Goal: Information Seeking & Learning: Learn about a topic

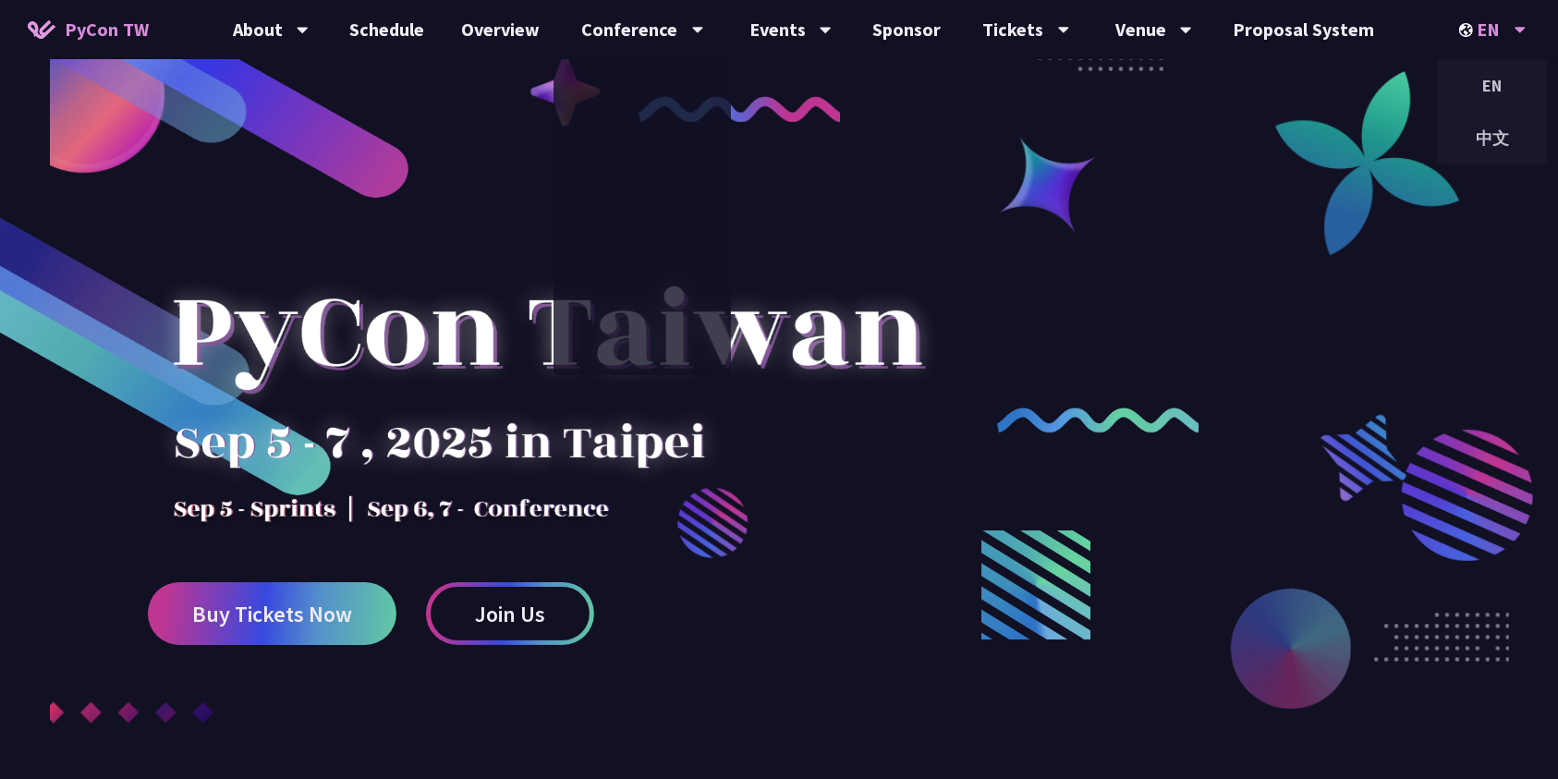
click at [1519, 38] on icon at bounding box center [1521, 29] width 12 height 18
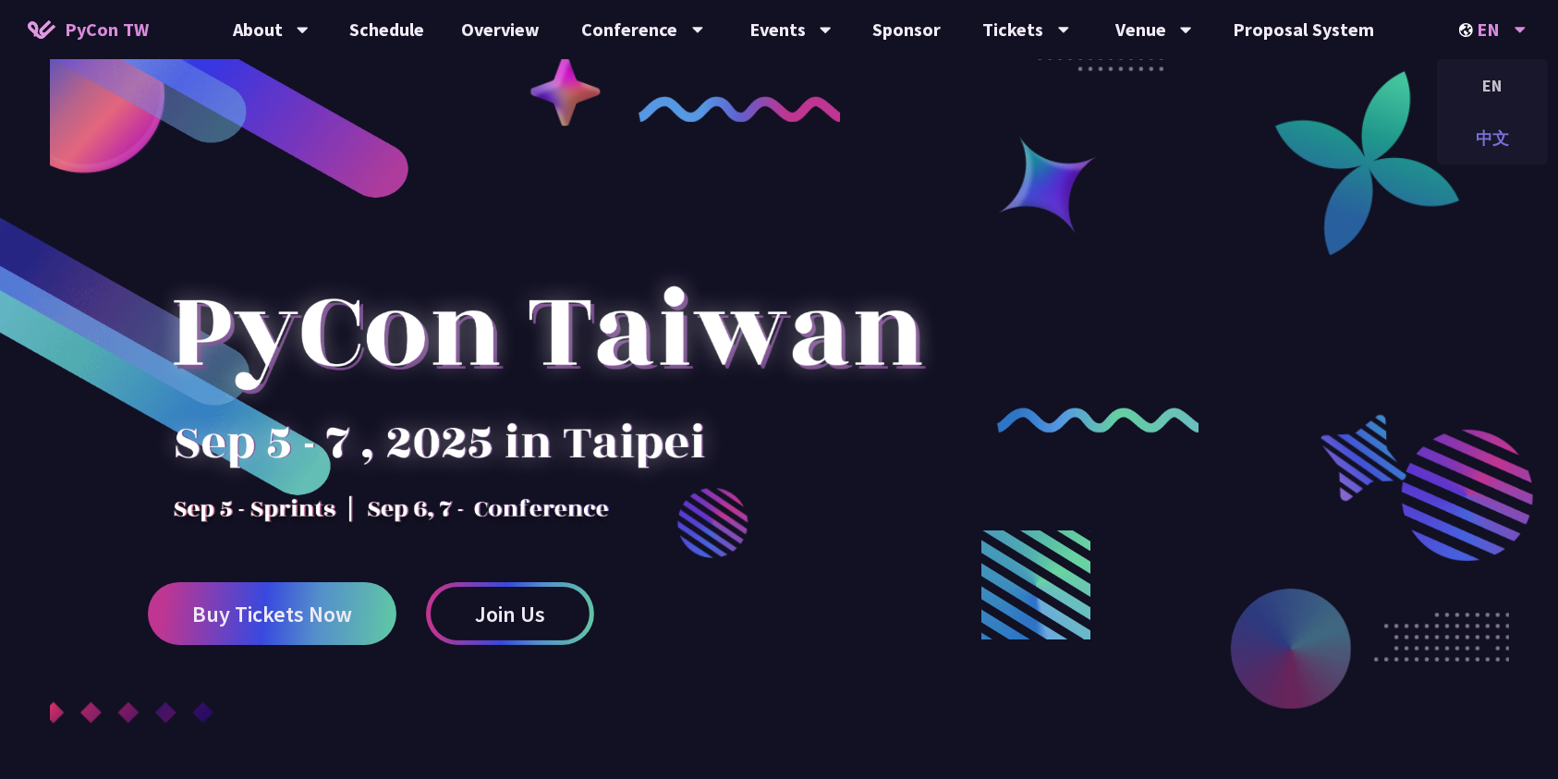
click at [1506, 128] on div "中文" at bounding box center [1492, 137] width 111 height 43
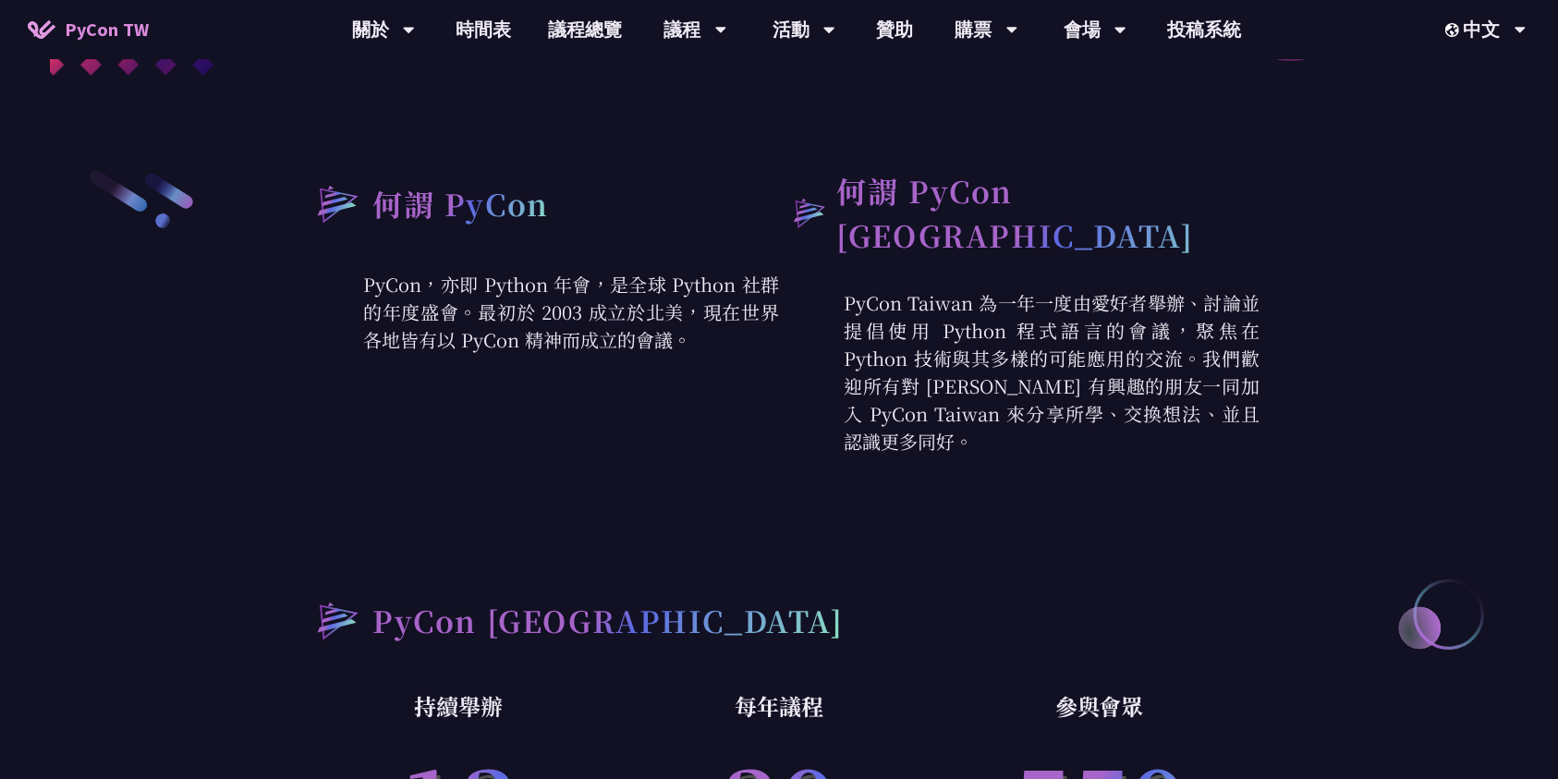
scroll to position [493, 0]
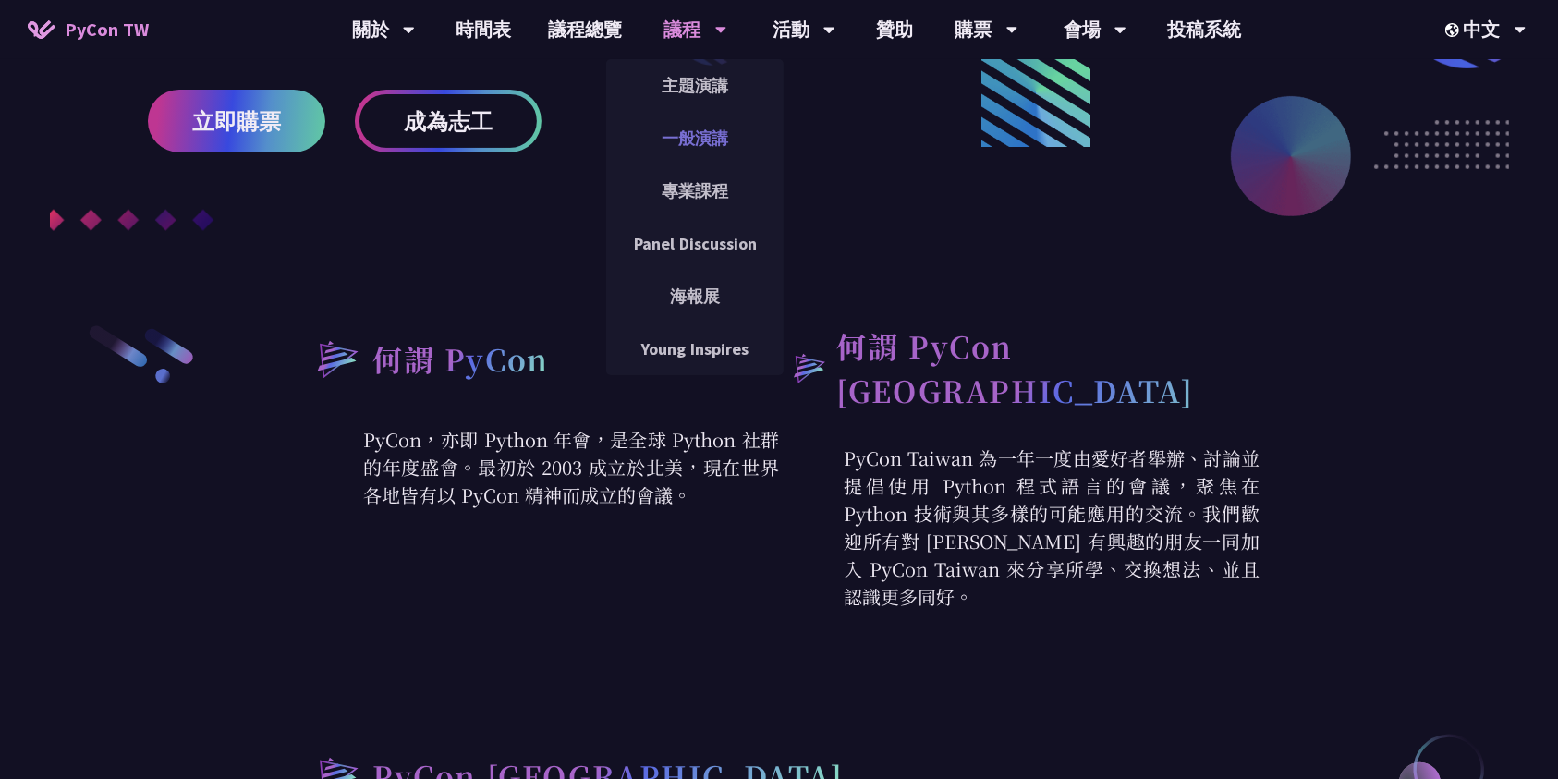
click at [710, 129] on link "一般演講" at bounding box center [694, 137] width 177 height 43
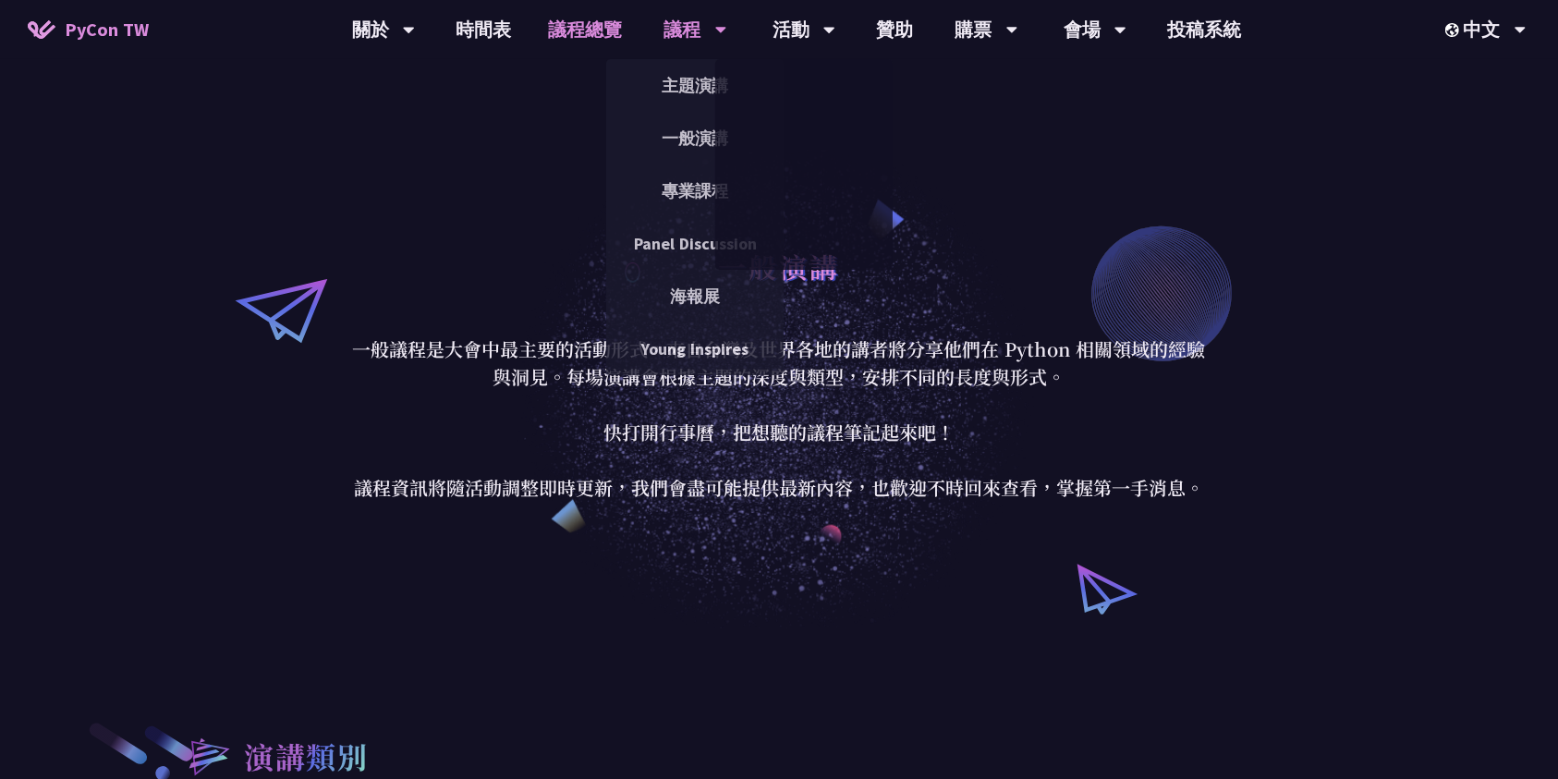
click at [603, 26] on link "議程總覽" at bounding box center [585, 29] width 111 height 59
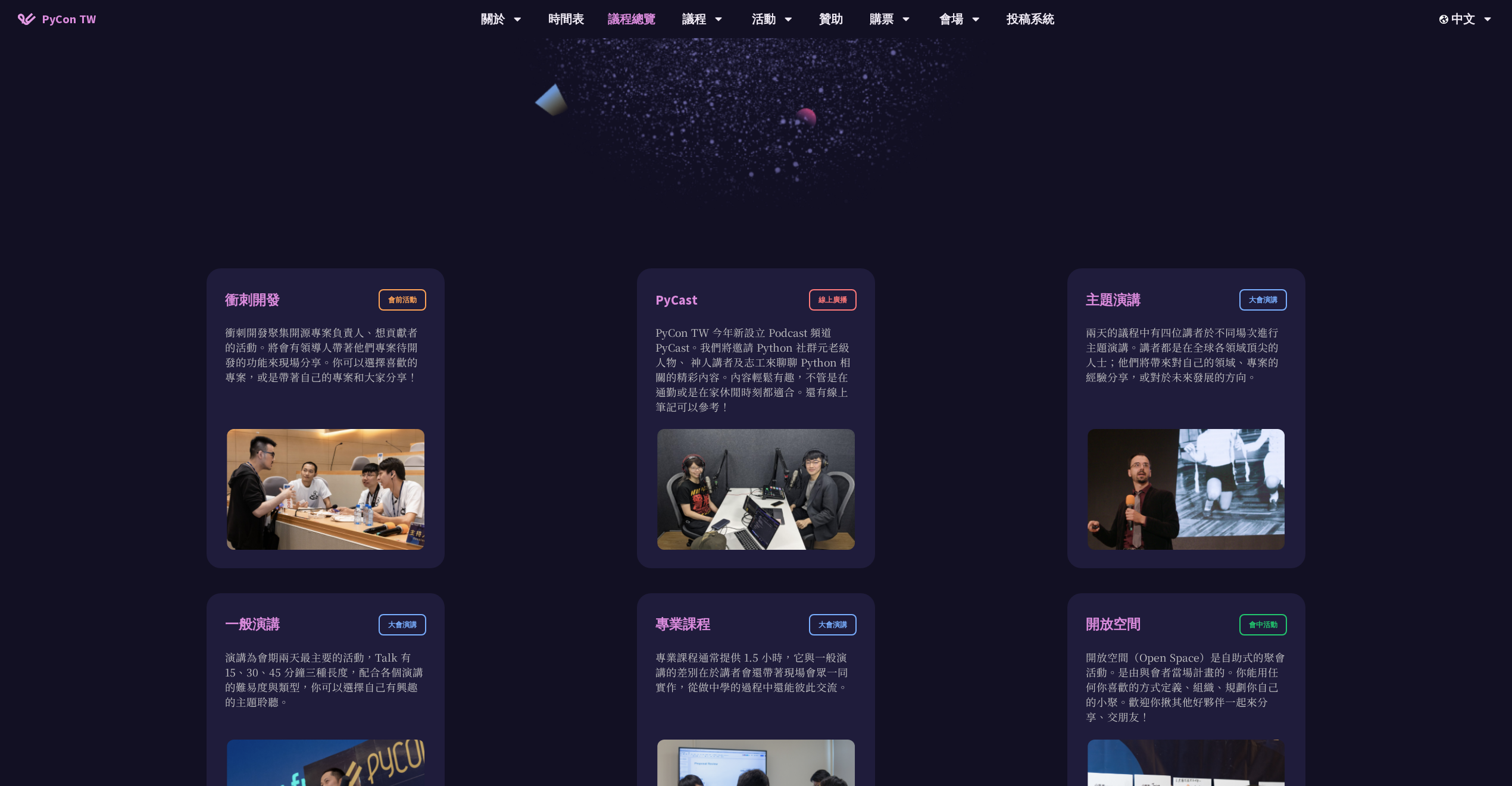
scroll to position [158, 0]
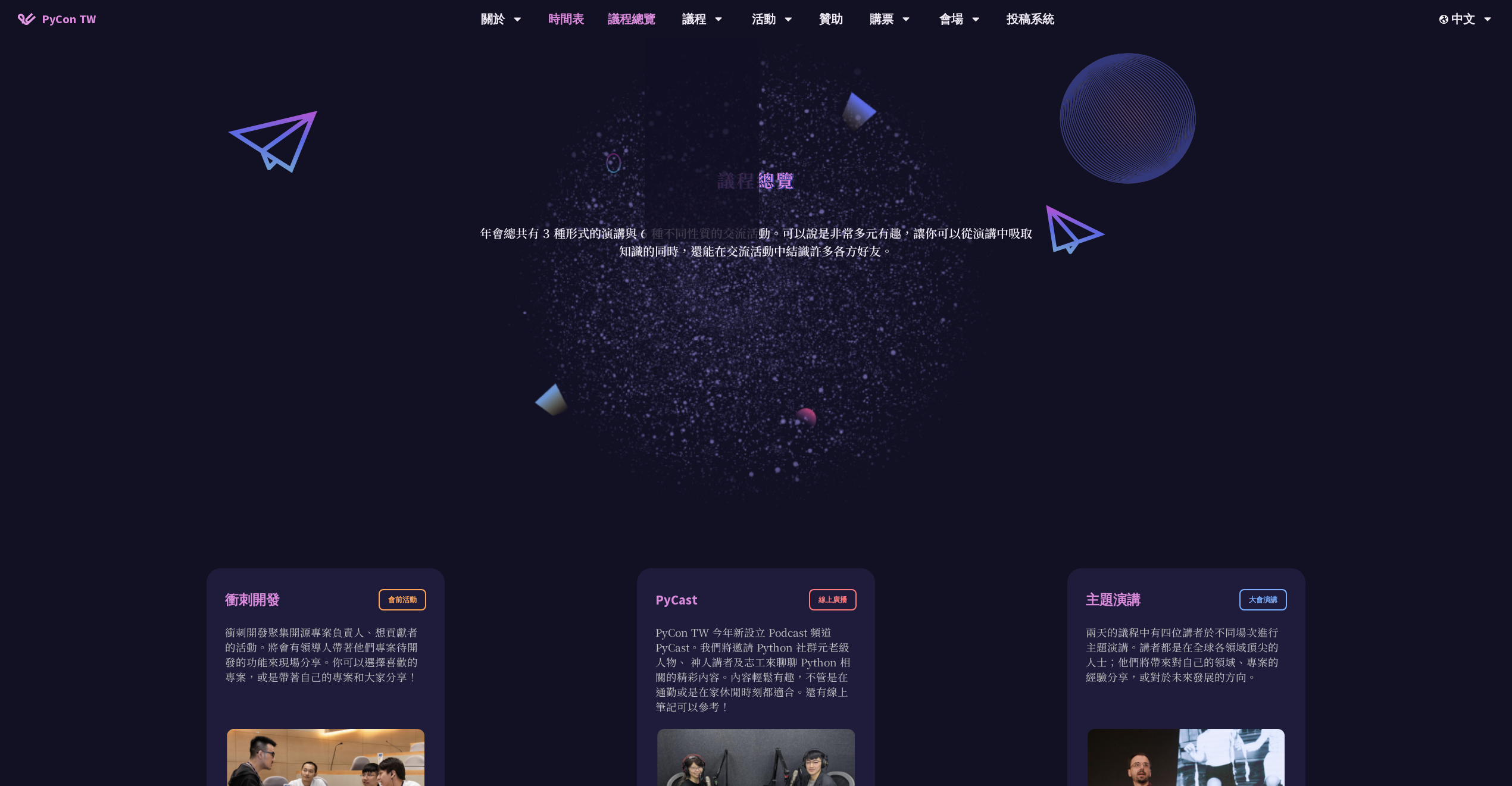
click at [543, 34] on link "時間表" at bounding box center [566, 19] width 59 height 38
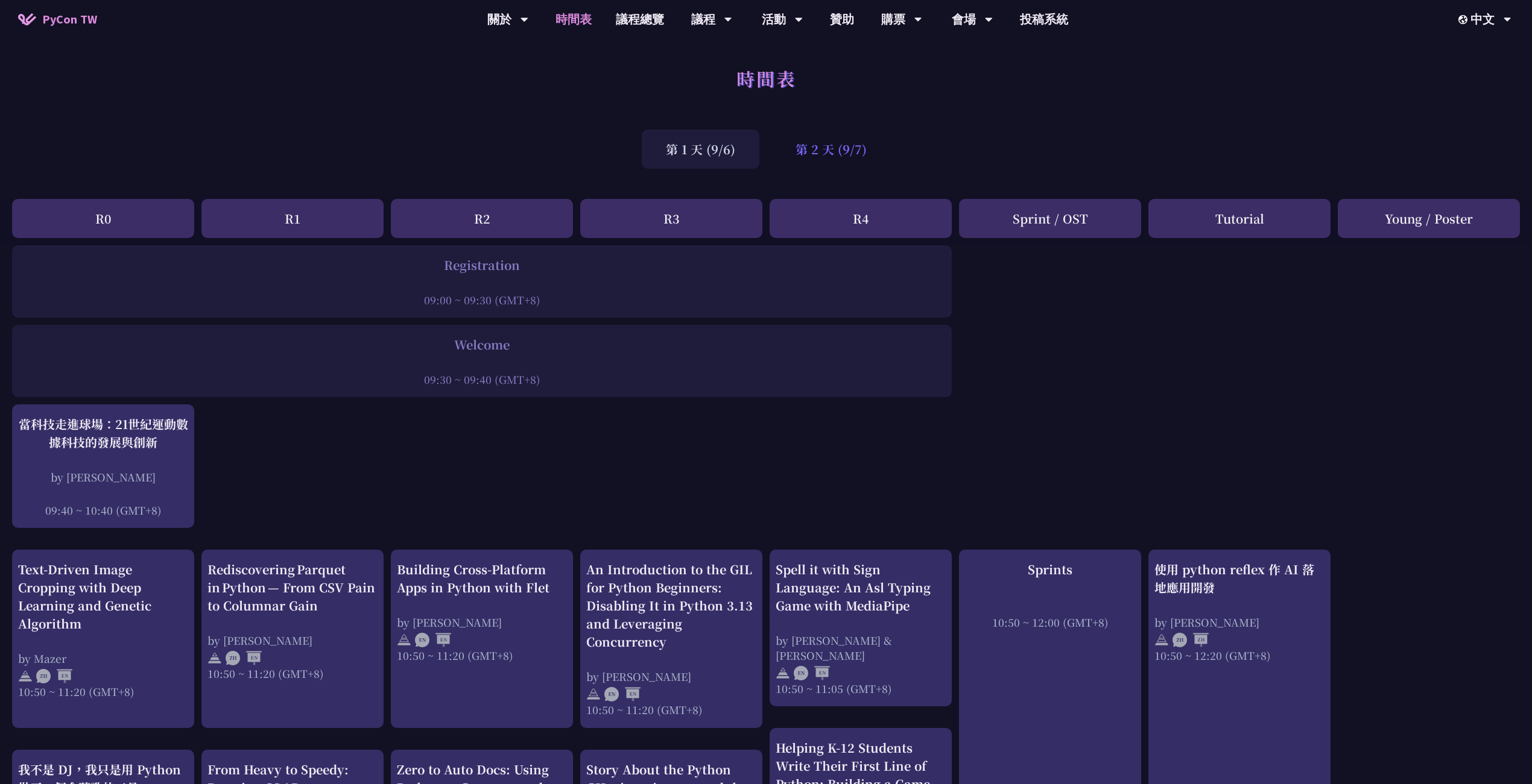
click at [891, 145] on div "第 2 天 (9/7)" at bounding box center [831, 149] width 119 height 39
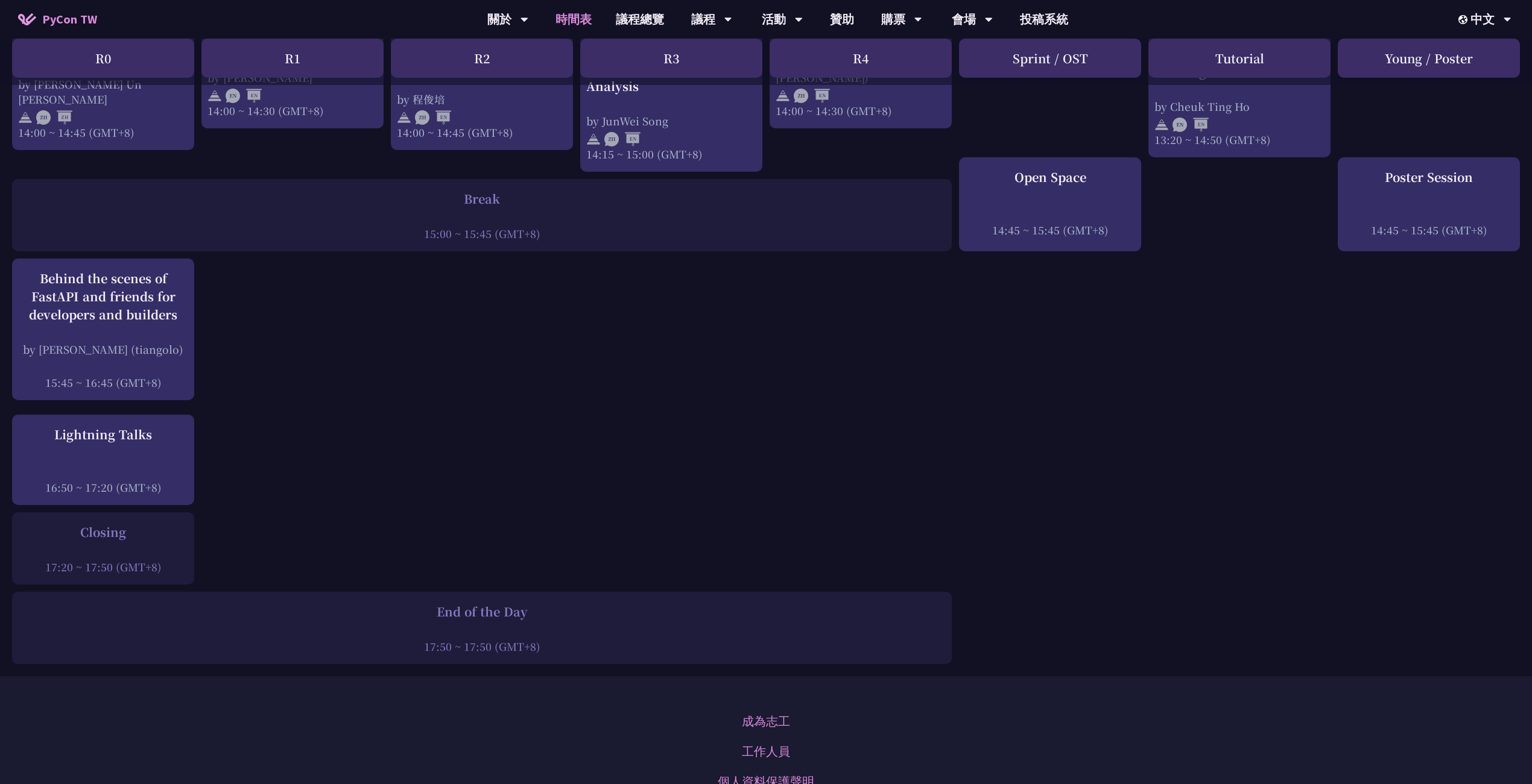
scroll to position [1205, 0]
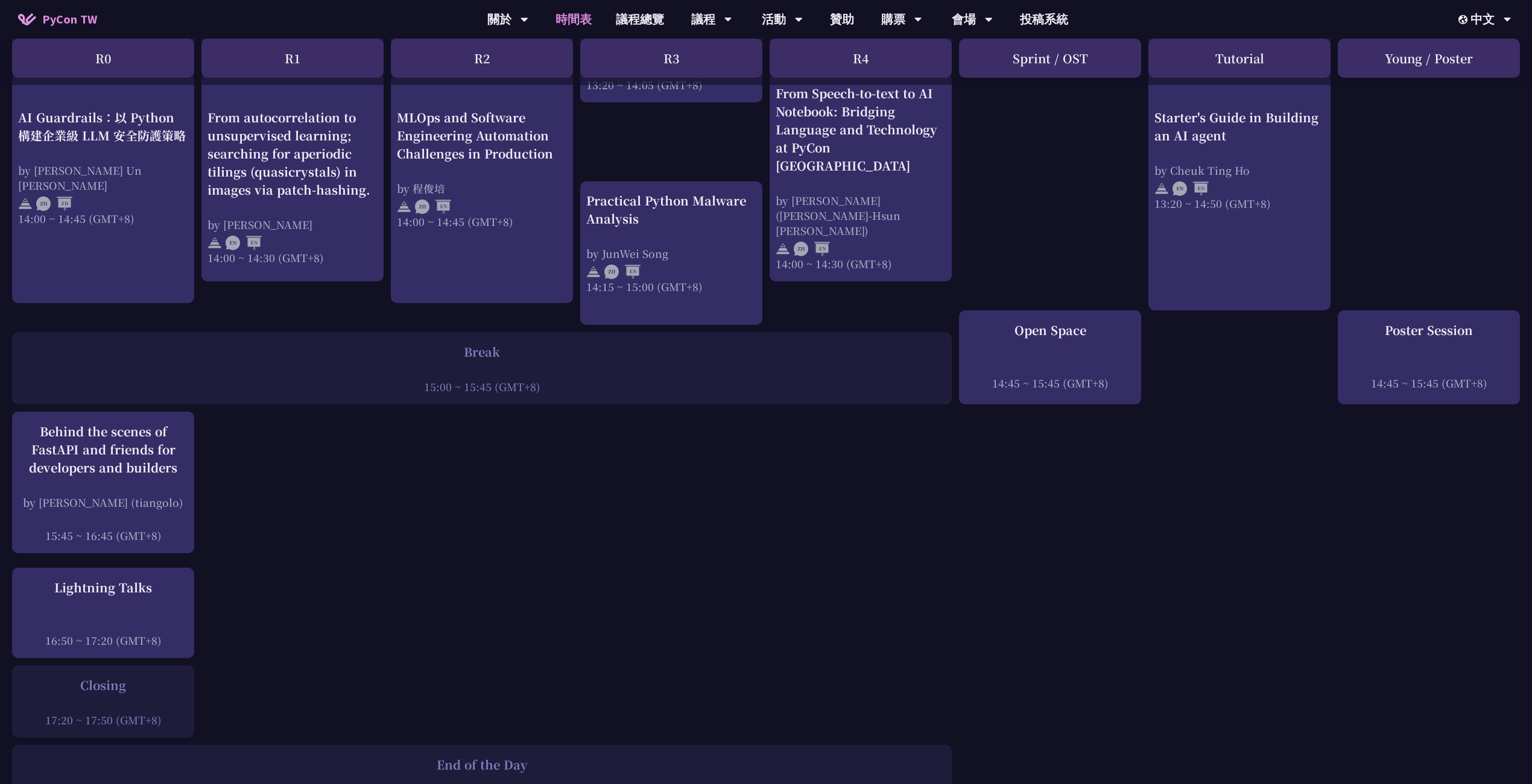
drag, startPoint x: 423, startPoint y: 301, endPoint x: 624, endPoint y: 348, distance: 206.4
click at [624, 348] on div "Break 15:00 ~ 15:45 (GMT+8)" at bounding box center [482, 369] width 927 height 52
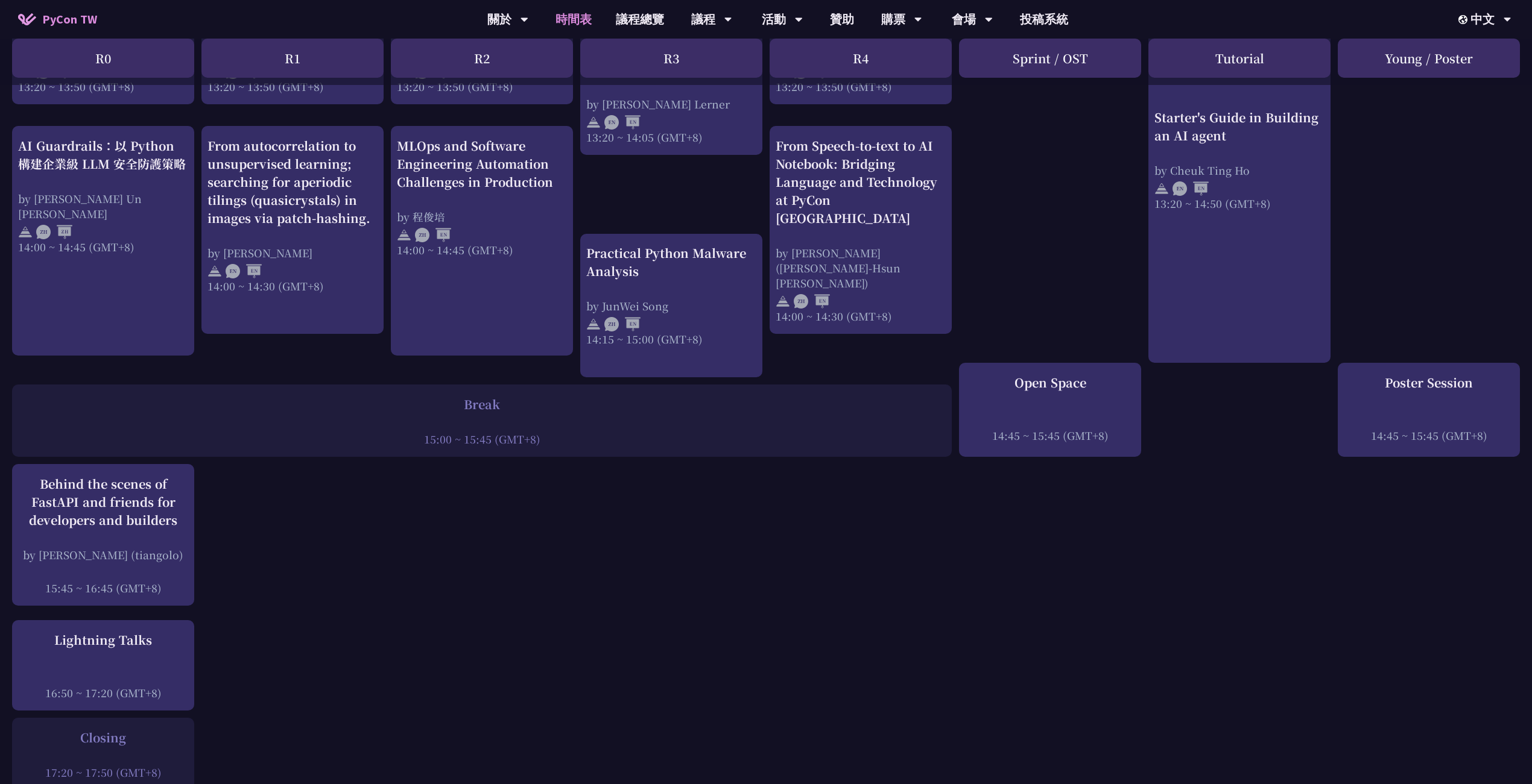
scroll to position [1125, 0]
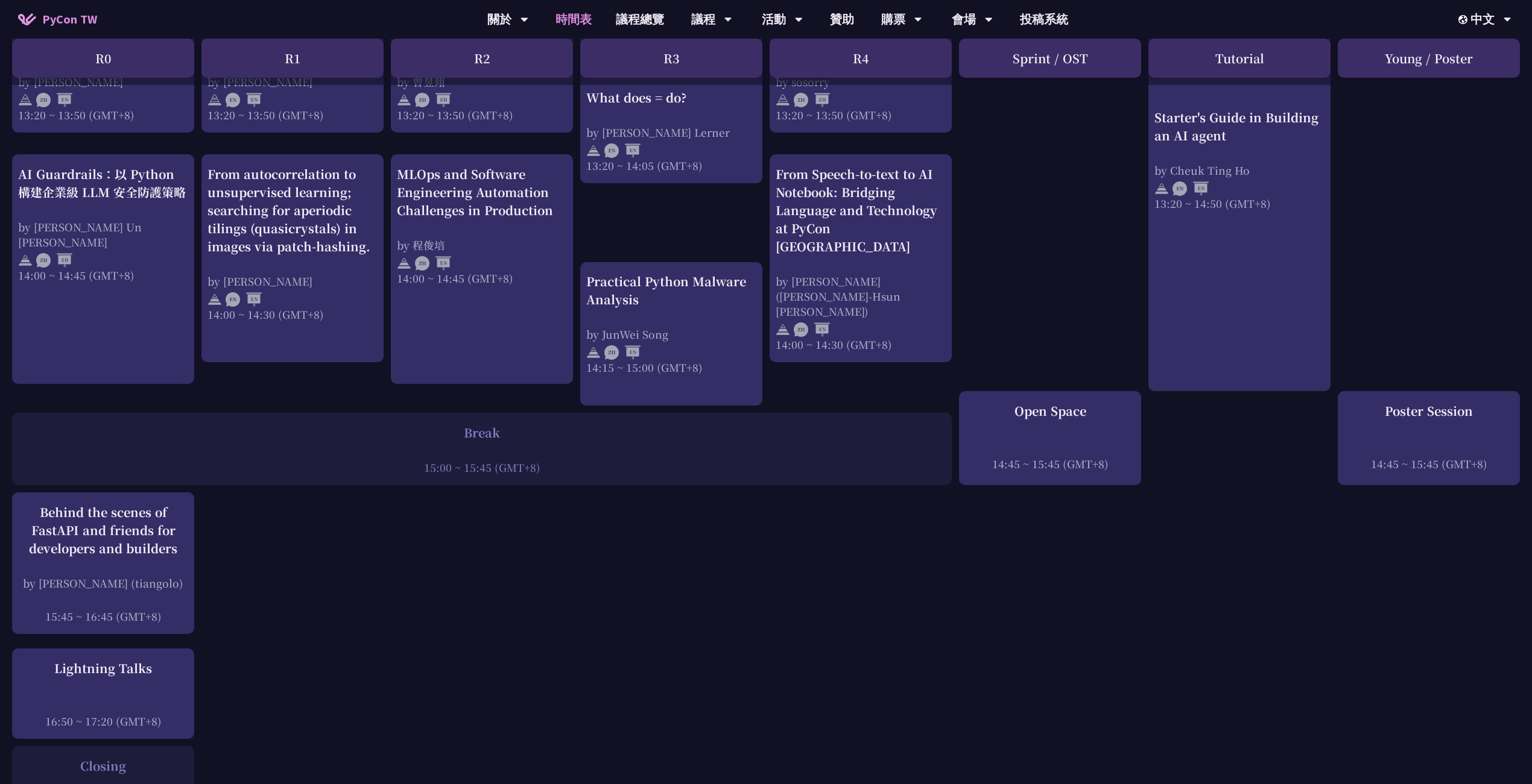
click at [543, 424] on div "Break" at bounding box center [482, 433] width 927 height 18
drag, startPoint x: 455, startPoint y: 388, endPoint x: 564, endPoint y: 417, distance: 112.8
click at [564, 424] on div "Break 15:00 ~ 15:45 (GMT+8)" at bounding box center [482, 449] width 927 height 52
click at [564, 460] on div "15:00 ~ 15:45 (GMT+8)" at bounding box center [482, 467] width 927 height 15
drag, startPoint x: 564, startPoint y: 427, endPoint x: 461, endPoint y: 386, distance: 110.9
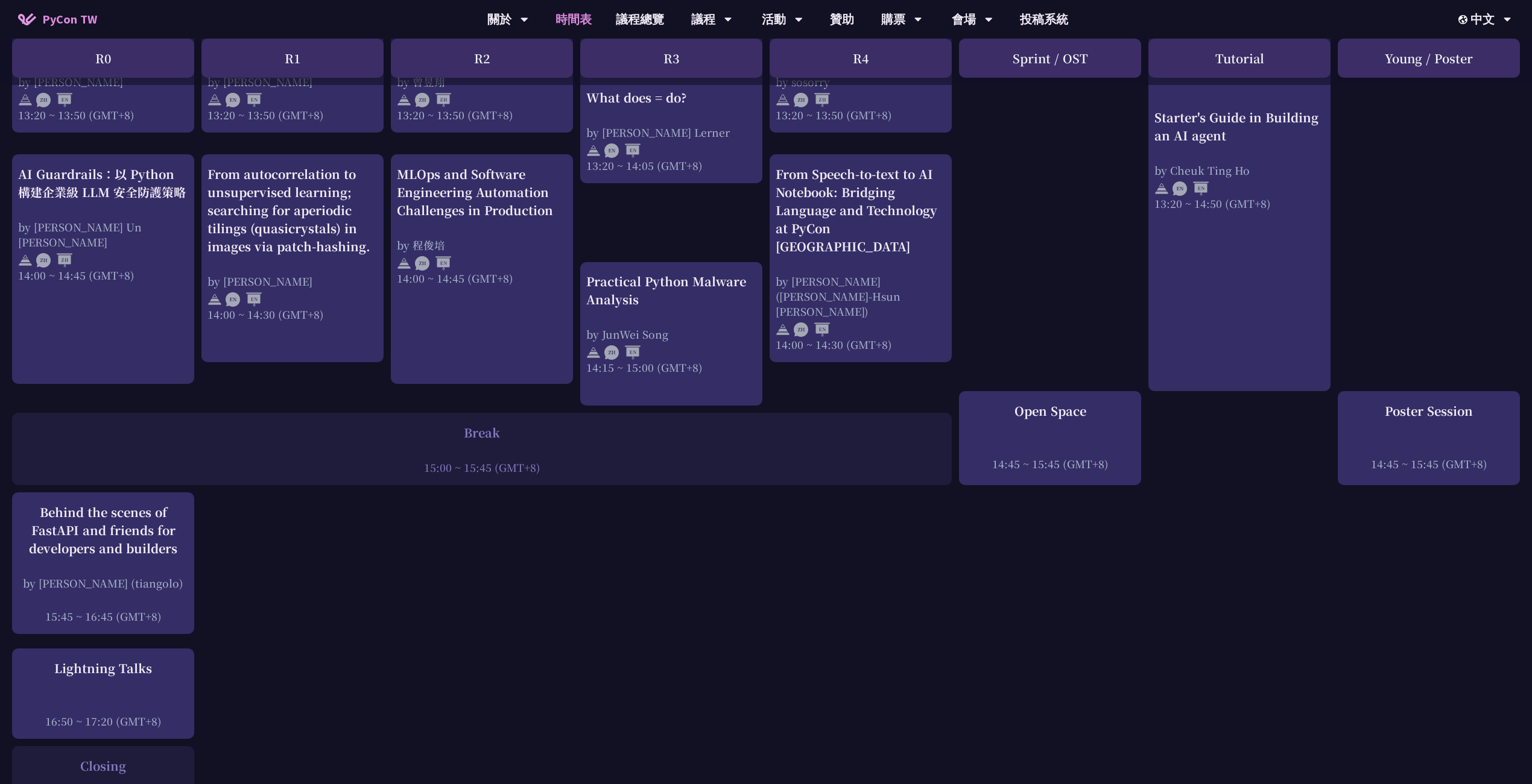
click at [461, 424] on div "Break 15:00 ~ 15:45 (GMT+8)" at bounding box center [482, 449] width 927 height 52
click at [396, 460] on div "print("Hello World")，然後呢？ by 高見龍 10:50 ~ 11:35 (GMT+8) What does = do? by Reuve…" at bounding box center [766, 10] width 1532 height 1778
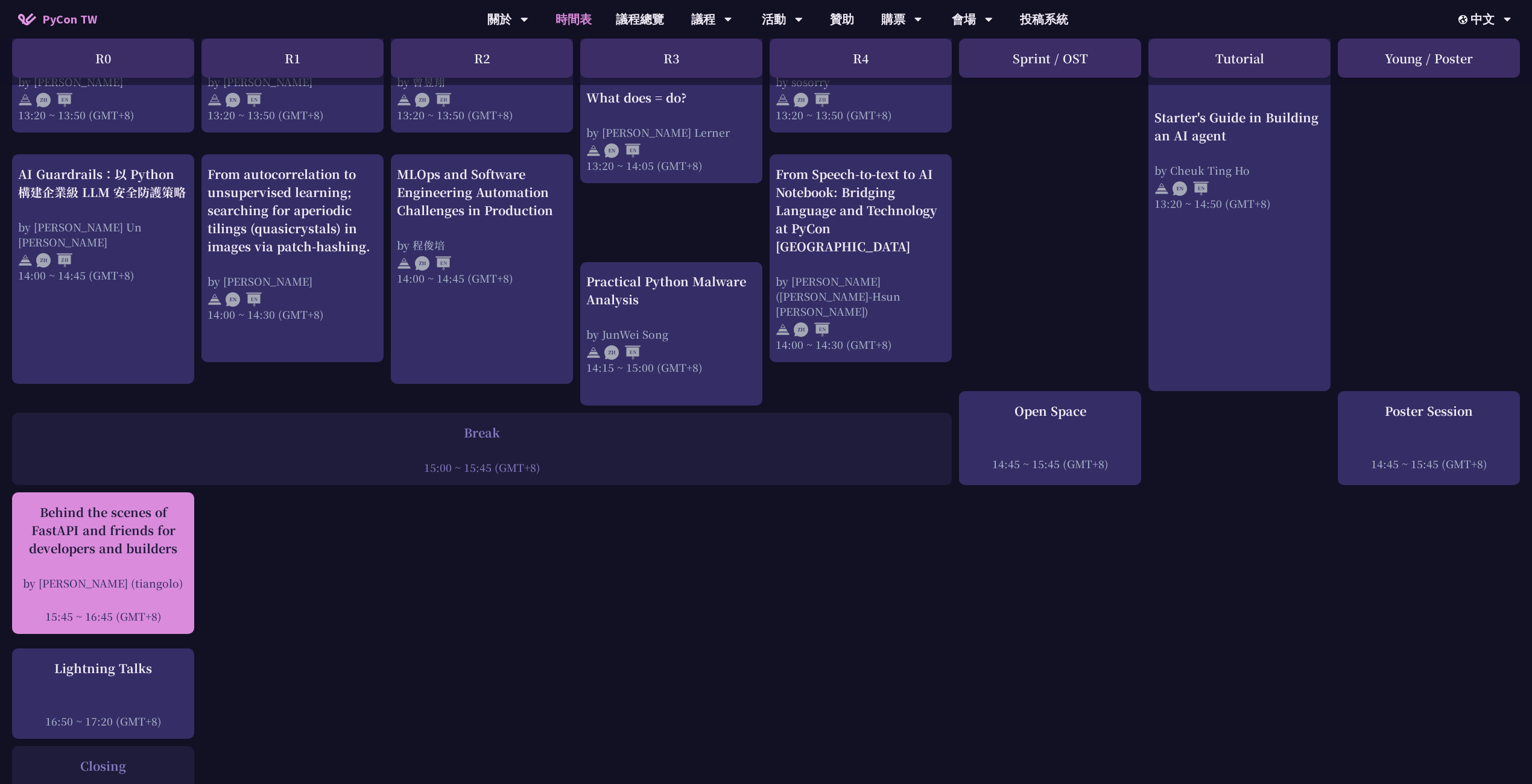
click at [126, 504] on div "Behind the scenes of FastAPI and friends for developers and builders" at bounding box center [103, 530] width 170 height 54
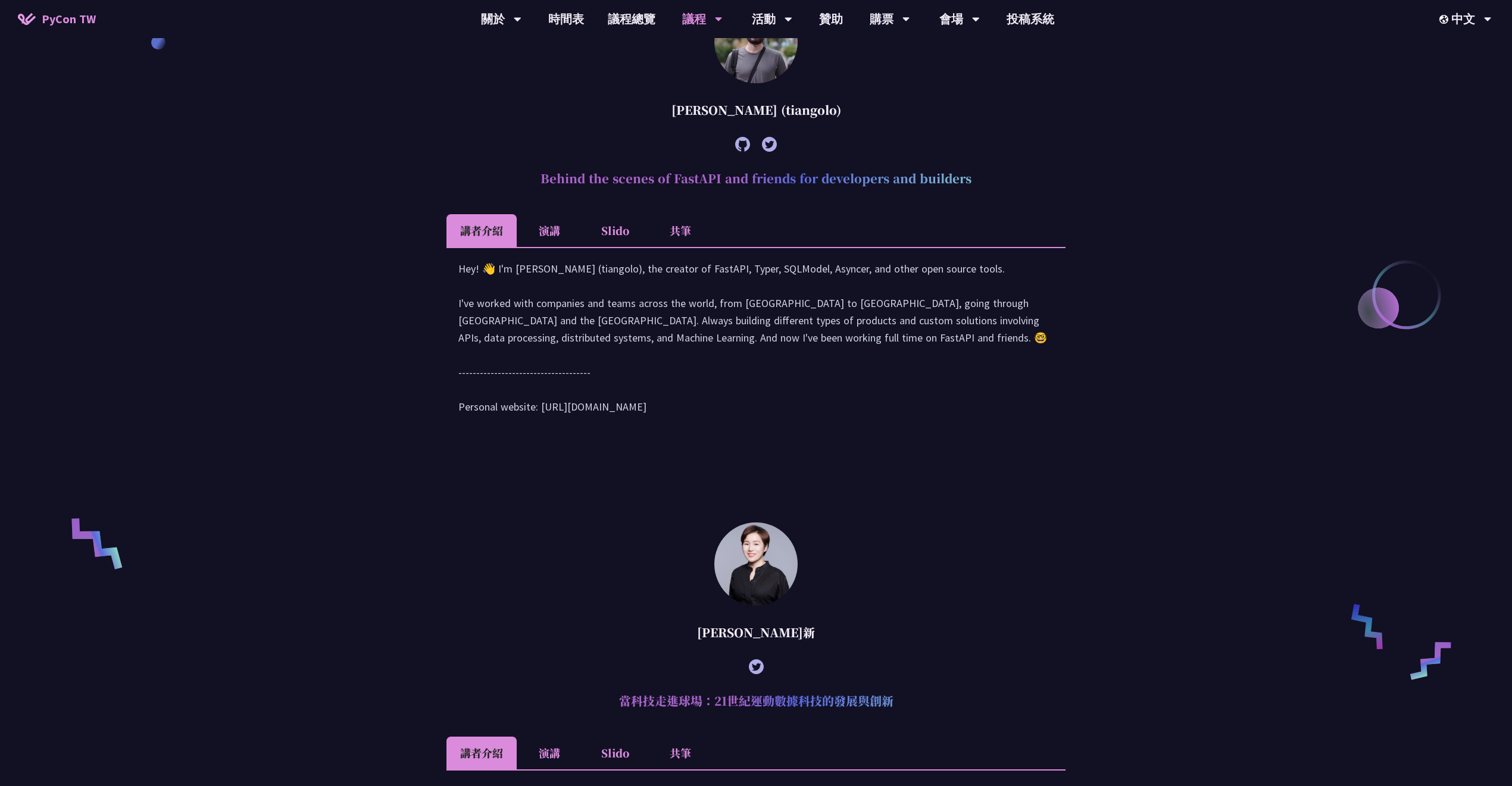
click at [546, 214] on li "演講" at bounding box center [549, 230] width 66 height 33
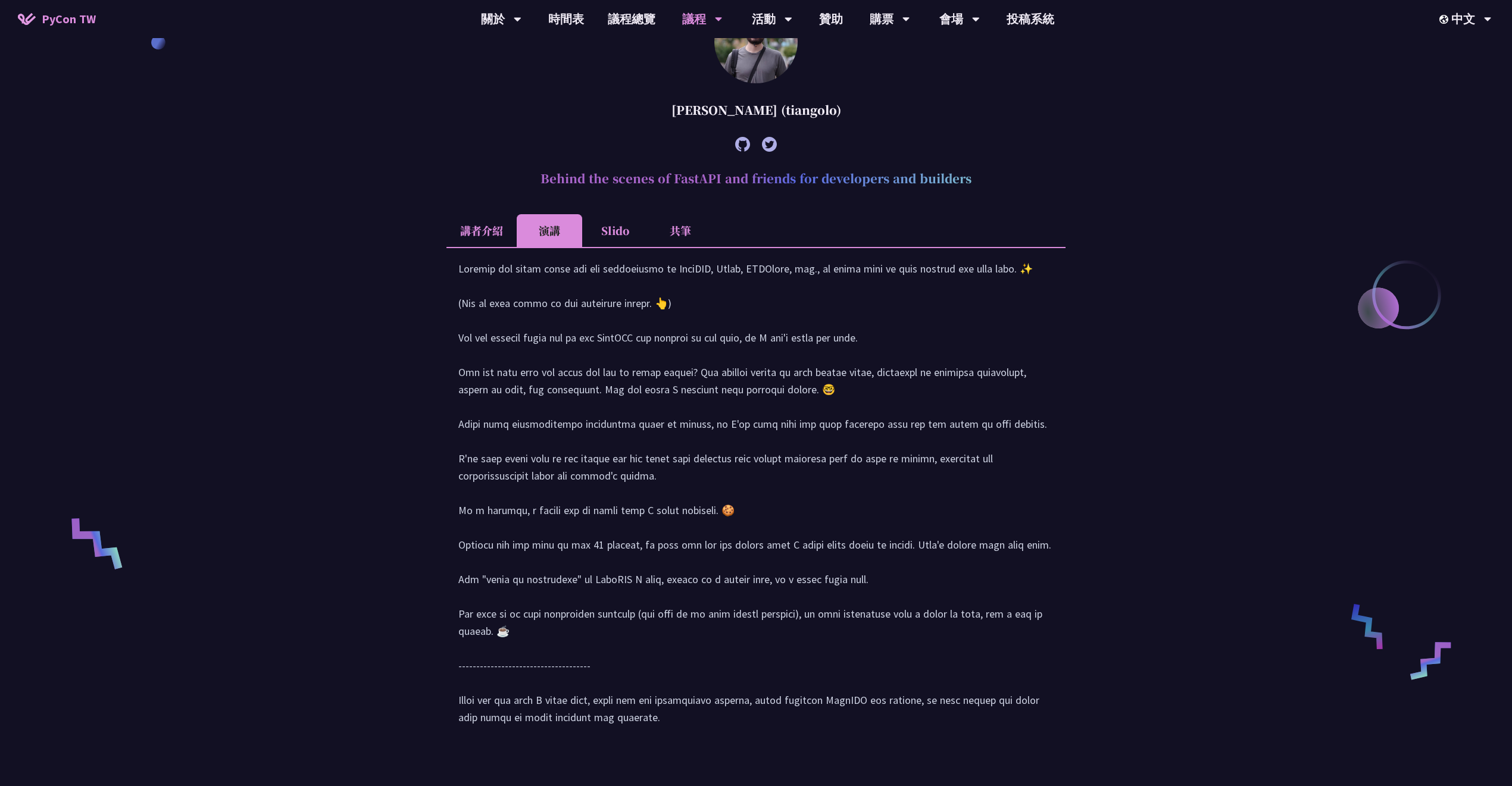
click at [618, 223] on li "Slido" at bounding box center [615, 230] width 66 height 33
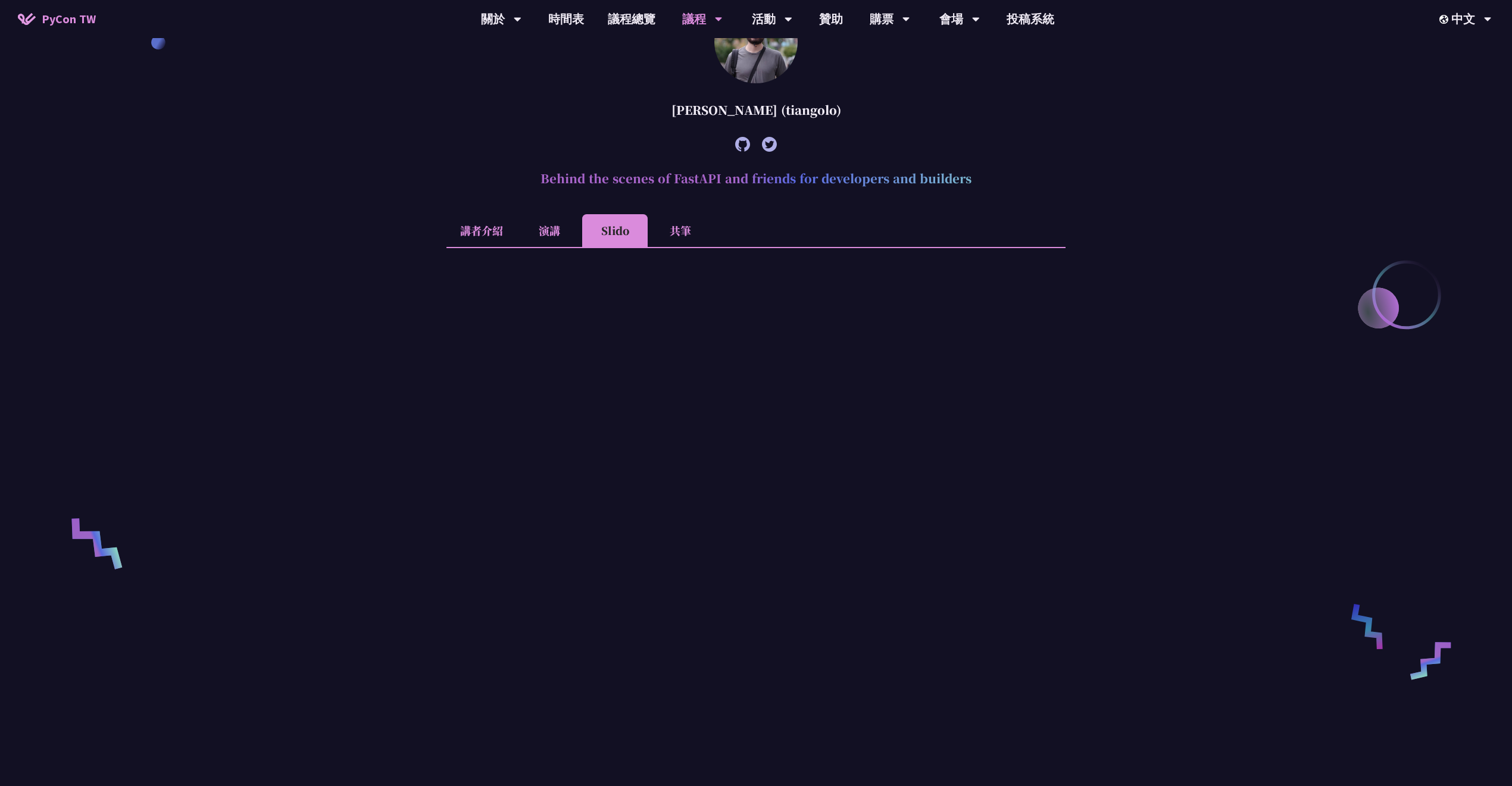
click at [687, 232] on li "共筆" at bounding box center [681, 230] width 66 height 33
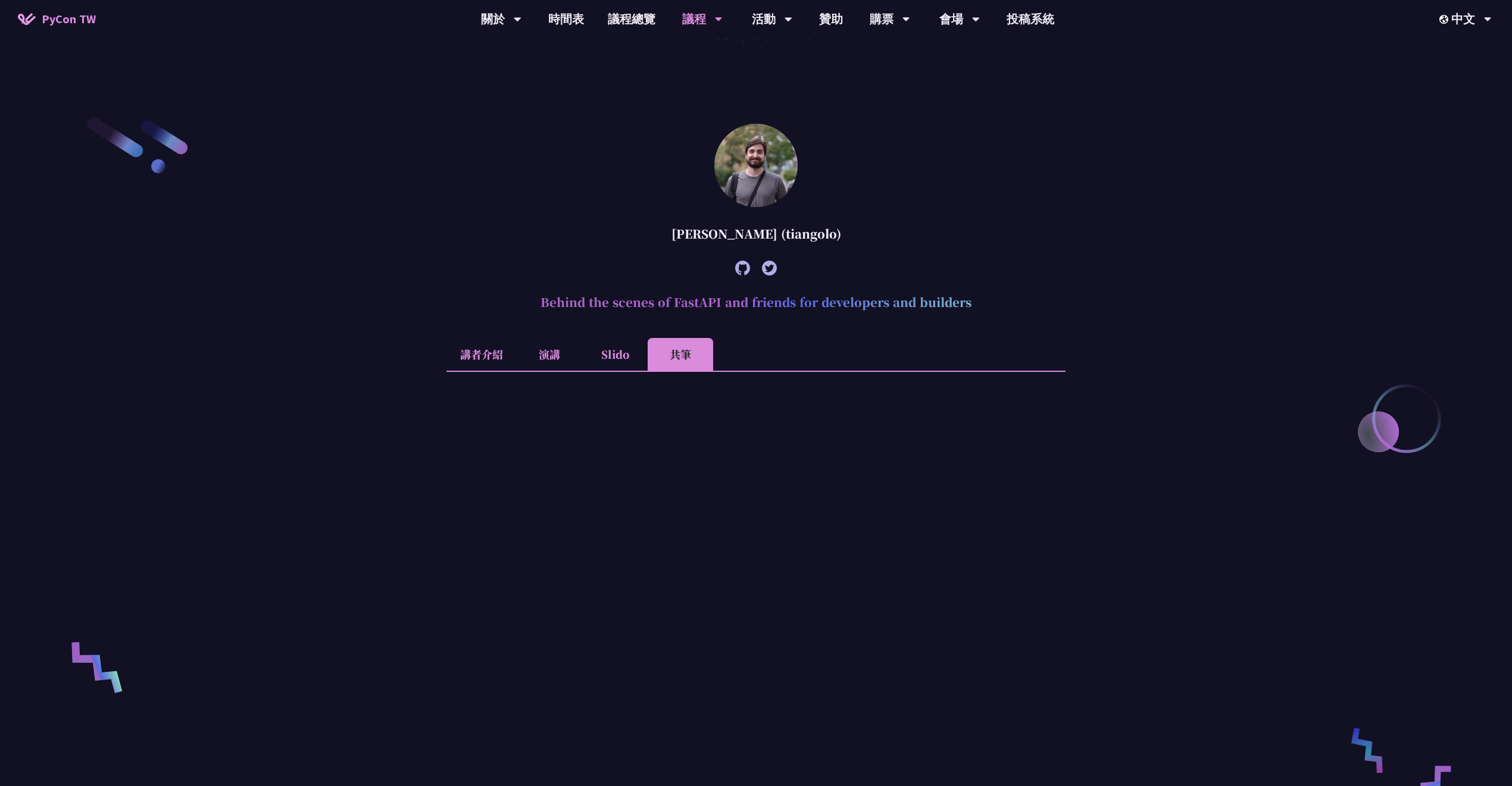
scroll to position [505, 0]
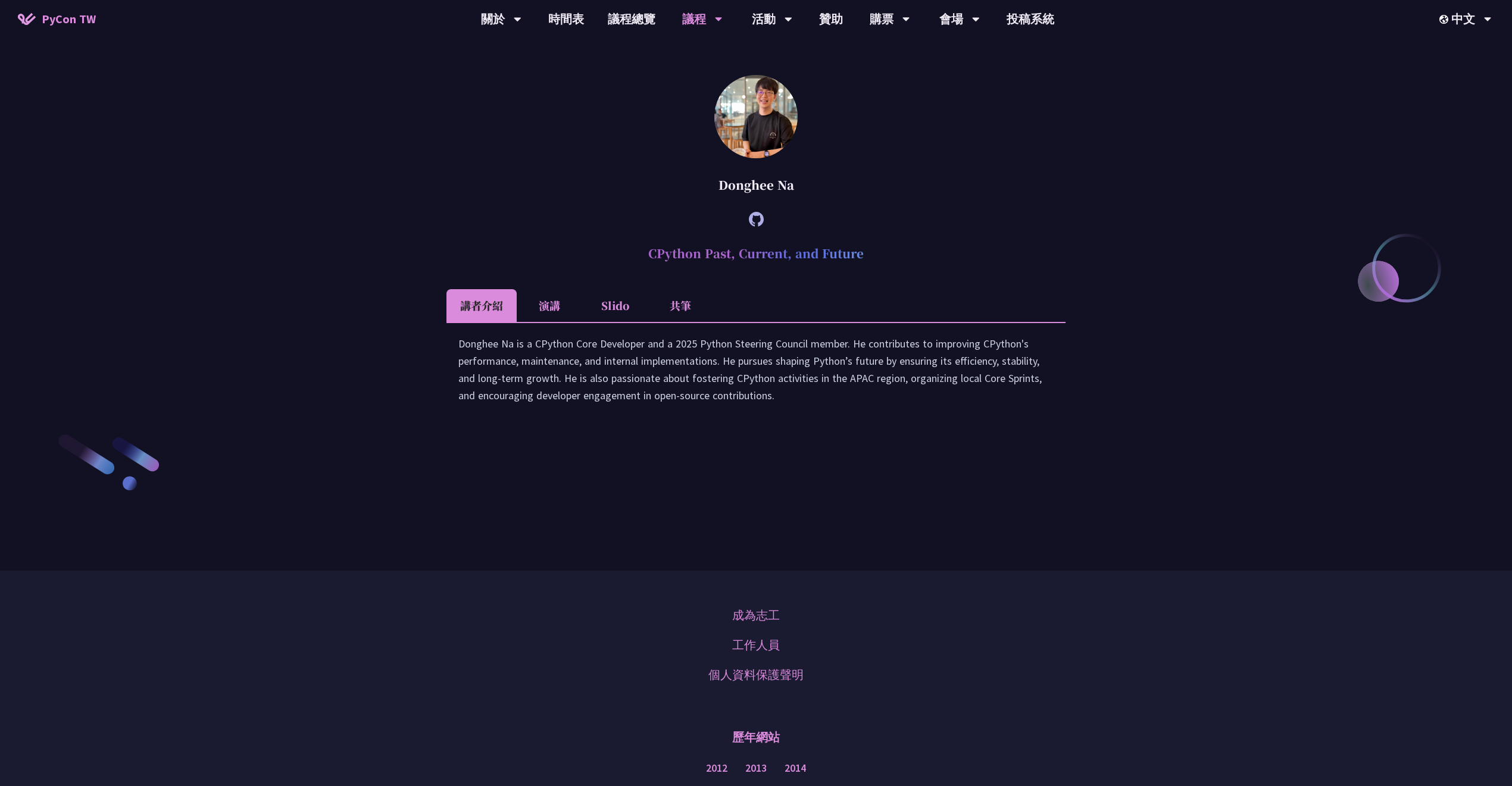
scroll to position [1854, 0]
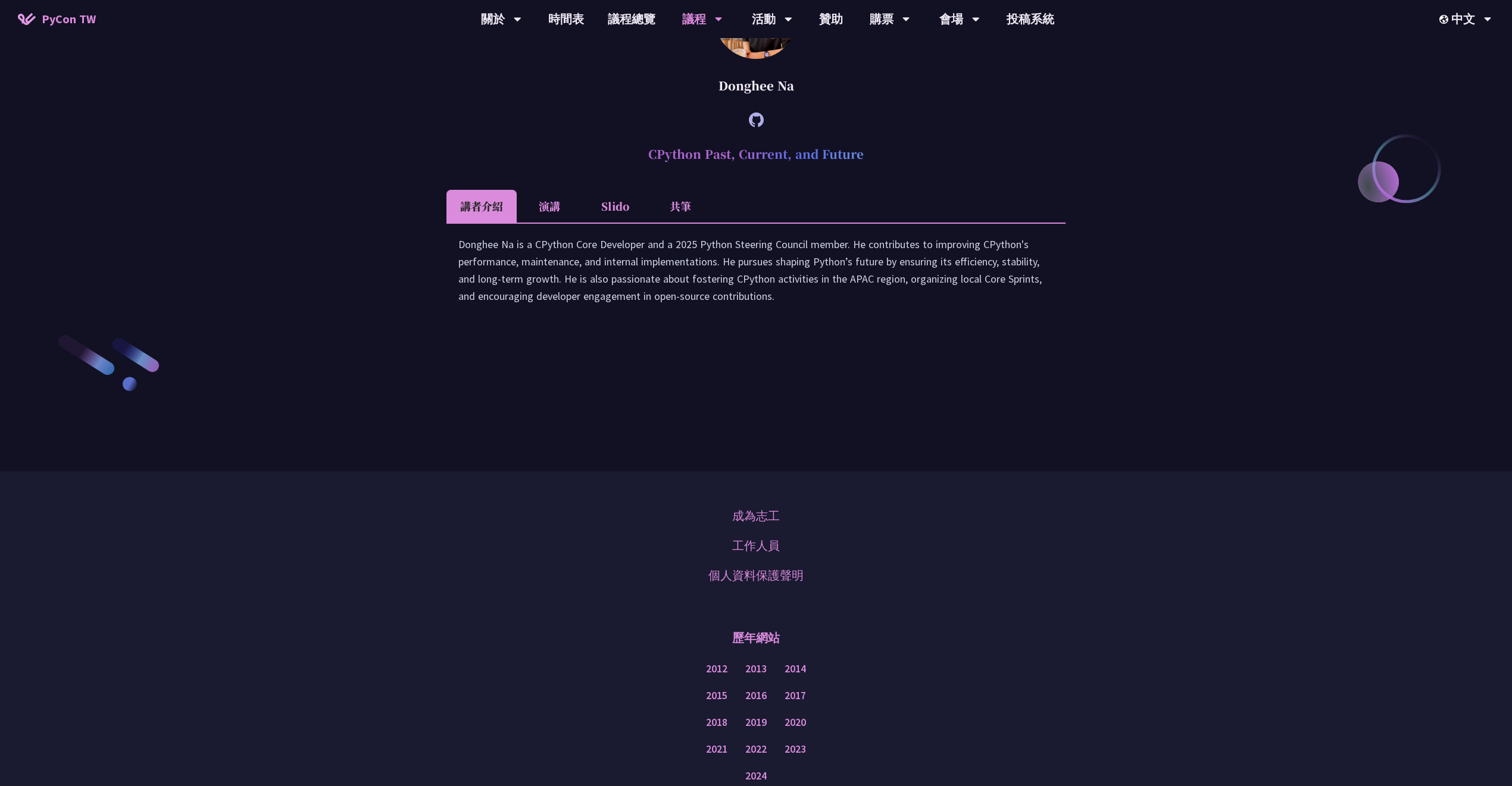
click at [540, 223] on li "演講" at bounding box center [549, 206] width 66 height 33
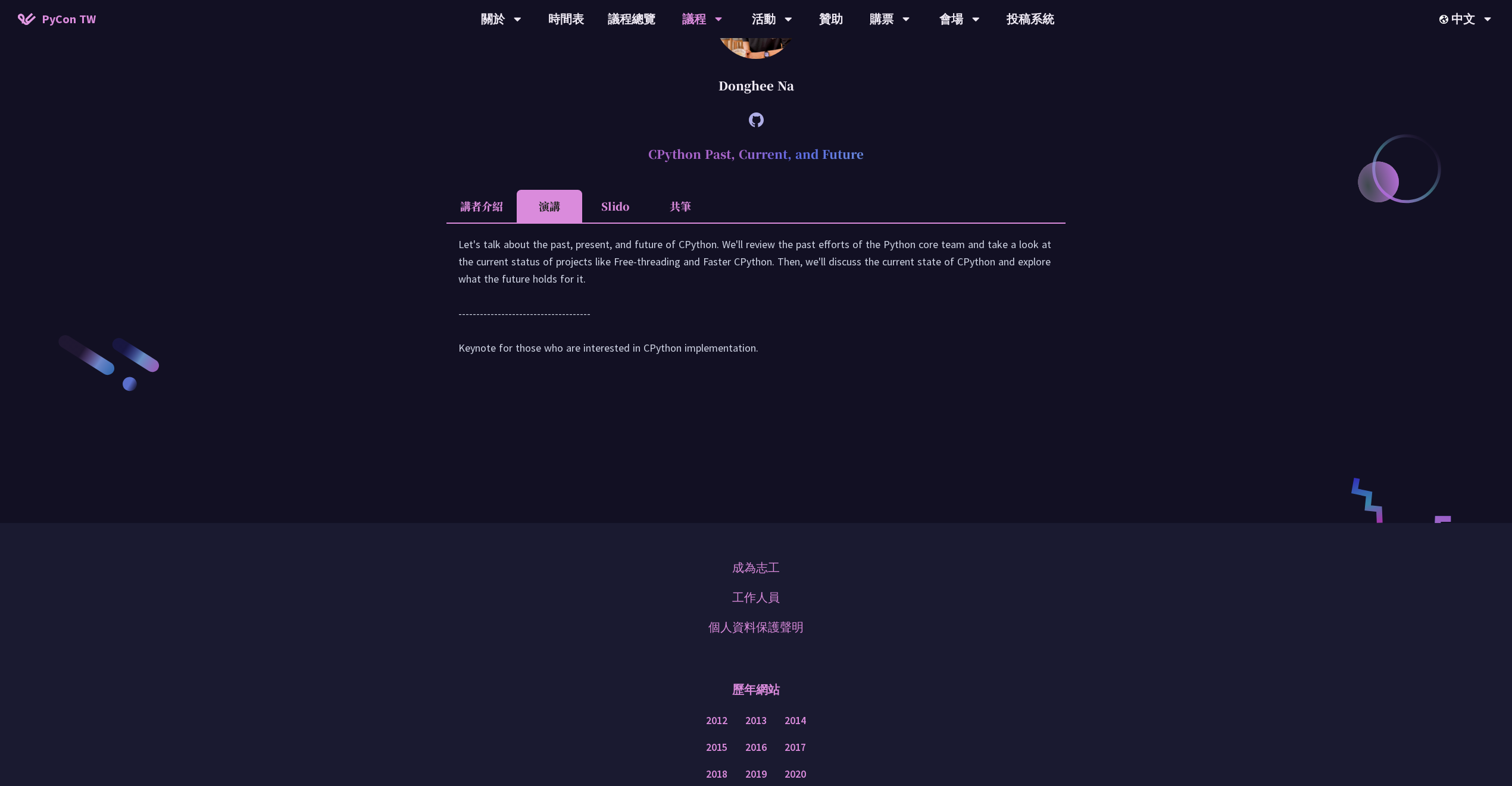
click at [616, 223] on li "Slido" at bounding box center [615, 206] width 66 height 33
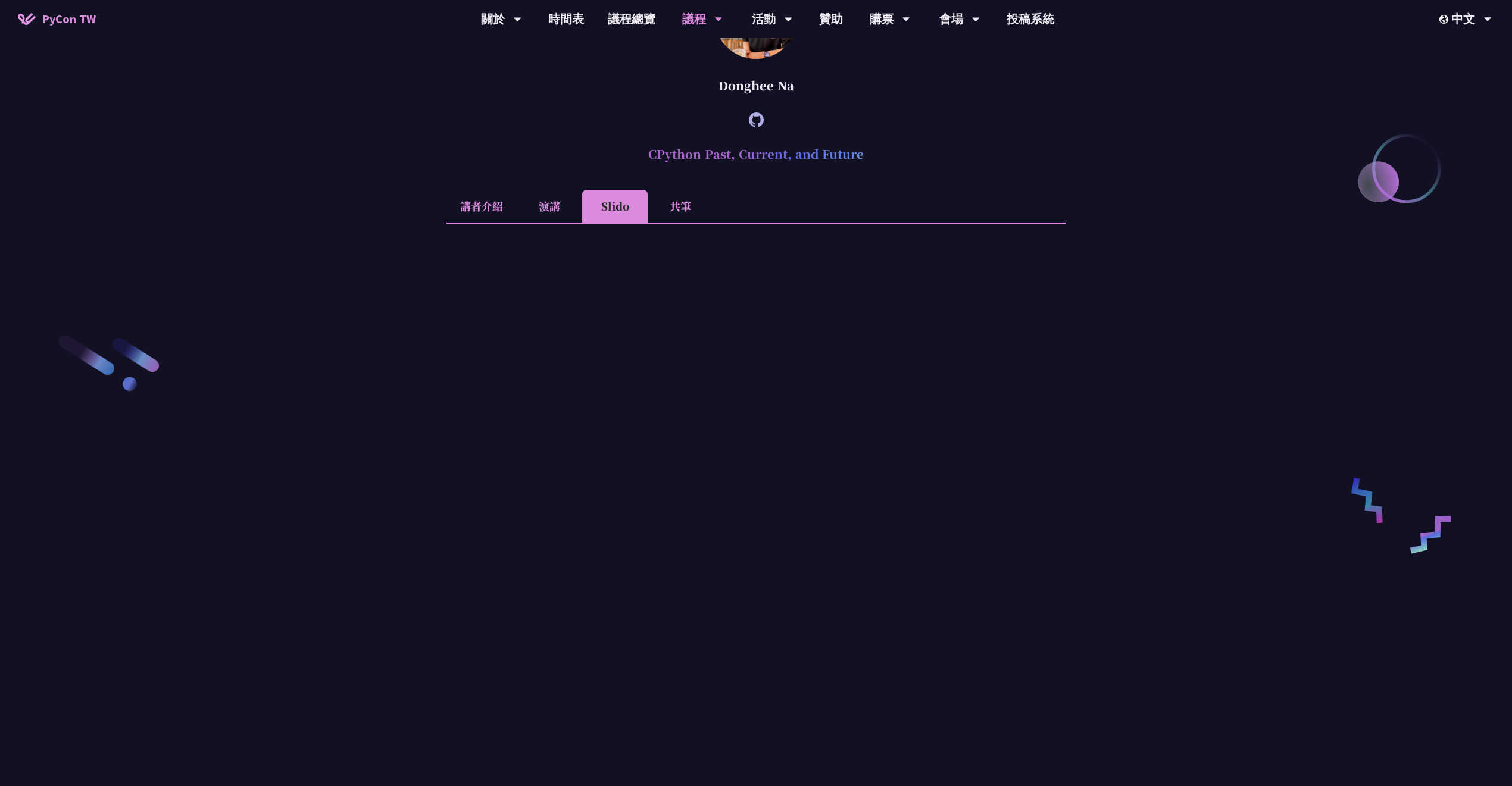
click at [587, 223] on li "Slido" at bounding box center [615, 206] width 66 height 33
click at [560, 223] on li "演講" at bounding box center [549, 206] width 66 height 33
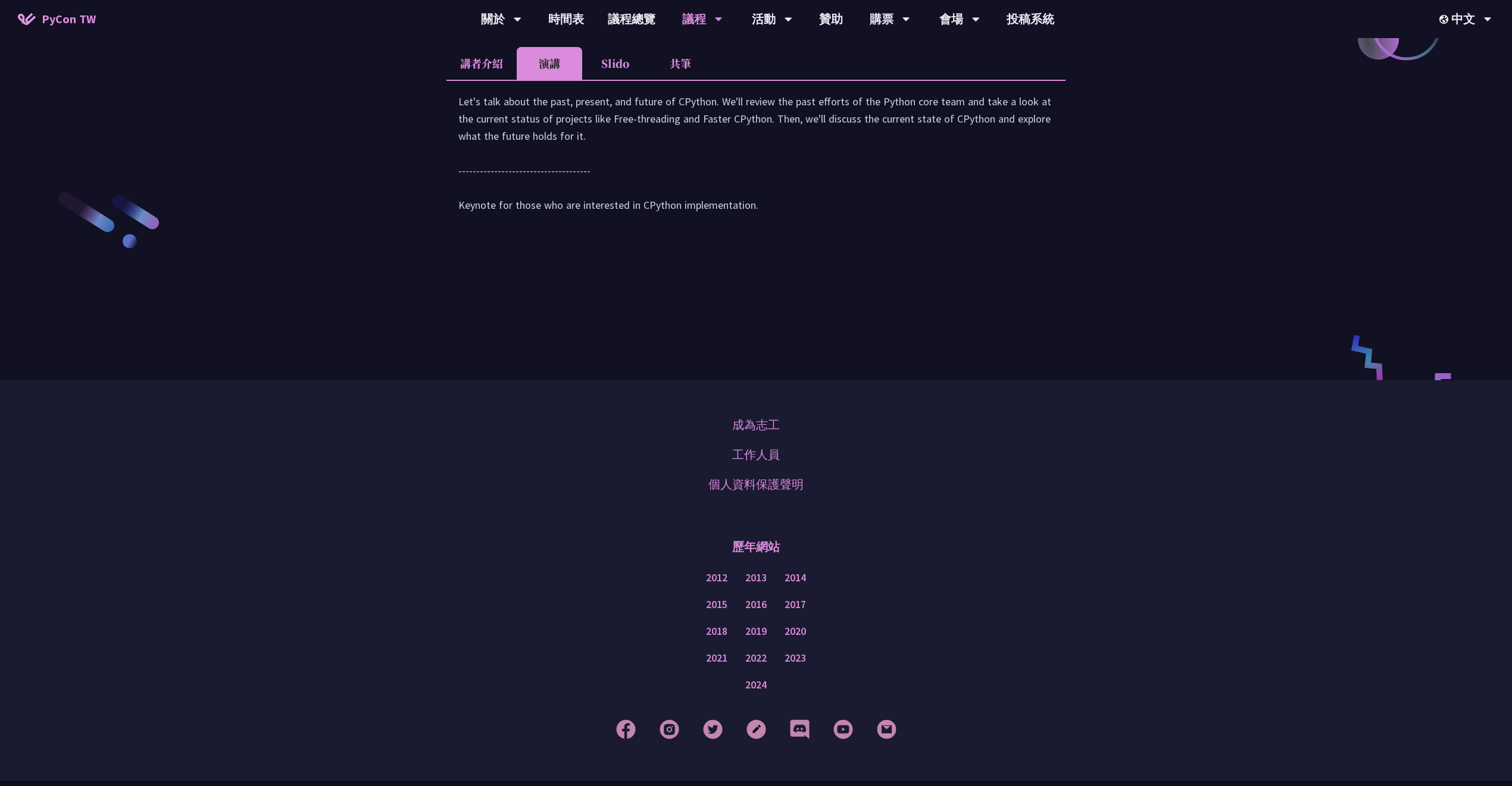
scroll to position [1836, 0]
